Goal: Find specific page/section: Find specific page/section

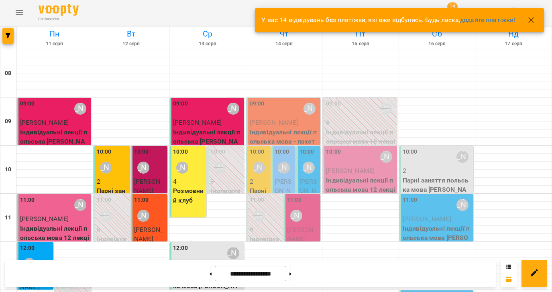
click at [18, 9] on icon "Menu" at bounding box center [19, 13] width 10 height 10
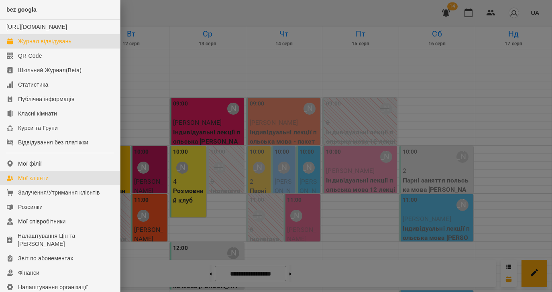
click at [29, 182] on div "Мої клієнти" at bounding box center [33, 178] width 31 height 8
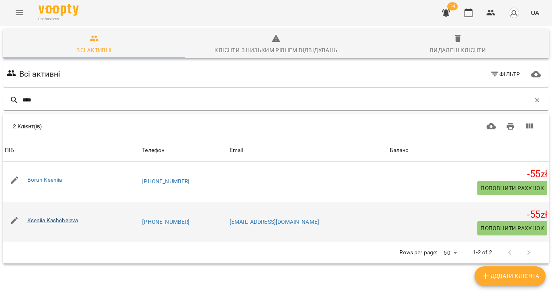
type input "****"
click at [58, 222] on link "Kseniia Kashcheieva" at bounding box center [52, 220] width 51 height 6
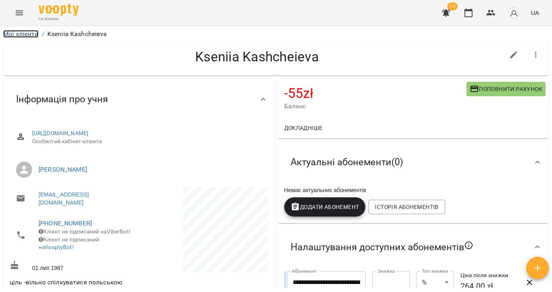
click at [12, 33] on link "Мої клієнти" at bounding box center [20, 34] width 35 height 8
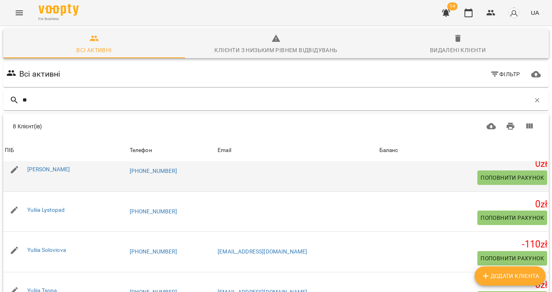
scroll to position [94, 0]
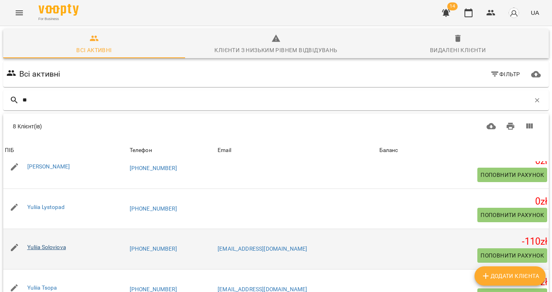
type input "**"
click at [52, 247] on link "Yuliia Soloviova" at bounding box center [46, 247] width 39 height 6
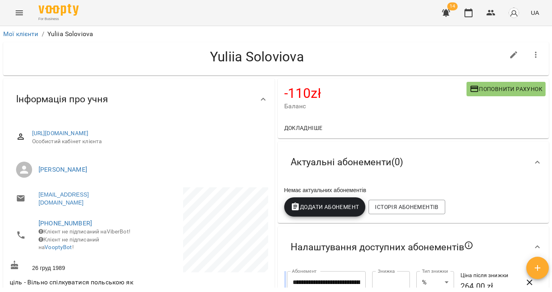
click at [22, 14] on icon "Menu" at bounding box center [19, 12] width 7 height 5
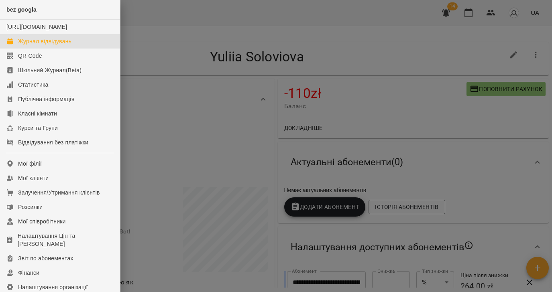
drag, startPoint x: 49, startPoint y: 49, endPoint x: 410, endPoint y: 55, distance: 361.5
click at [49, 45] on div "Журнал відвідувань" at bounding box center [44, 41] width 53 height 8
